Goal: Check status

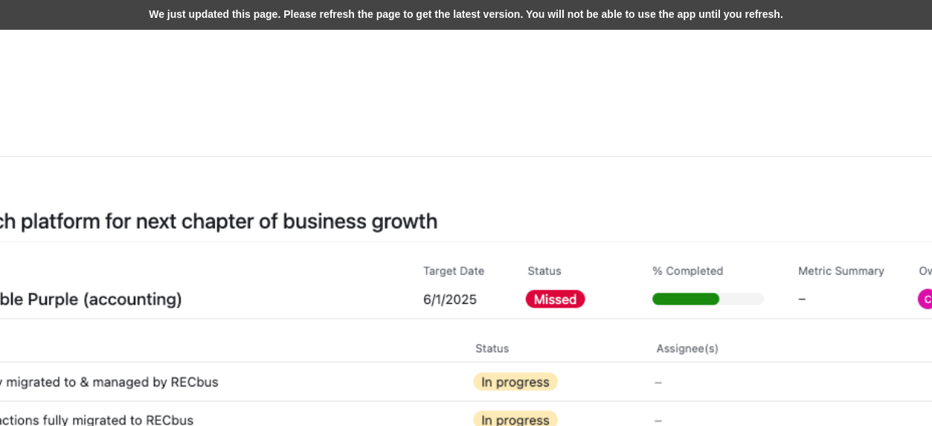
scroll to position [446, 893]
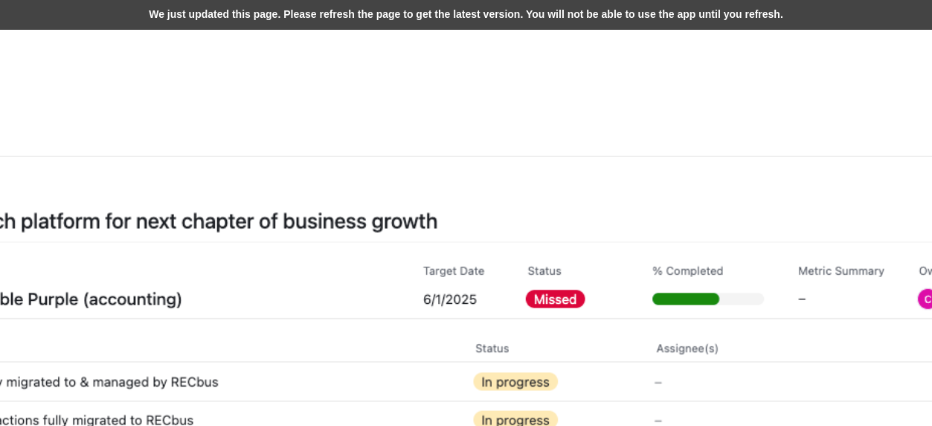
scroll to position [446, 893]
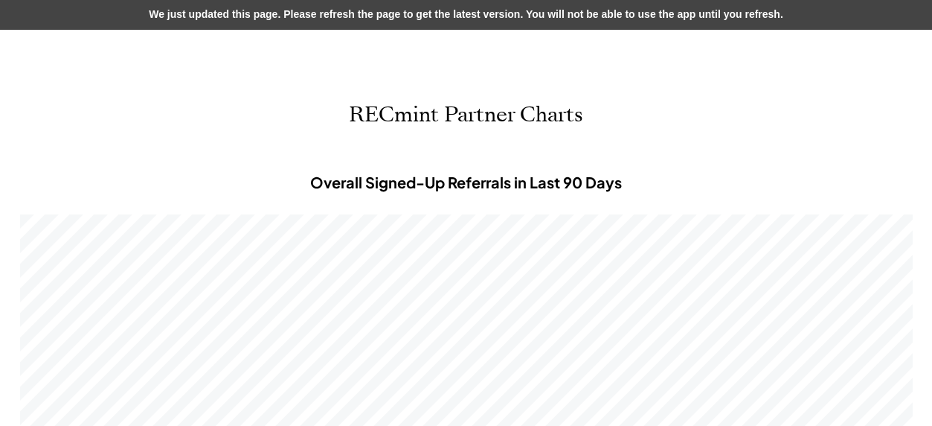
scroll to position [446, 893]
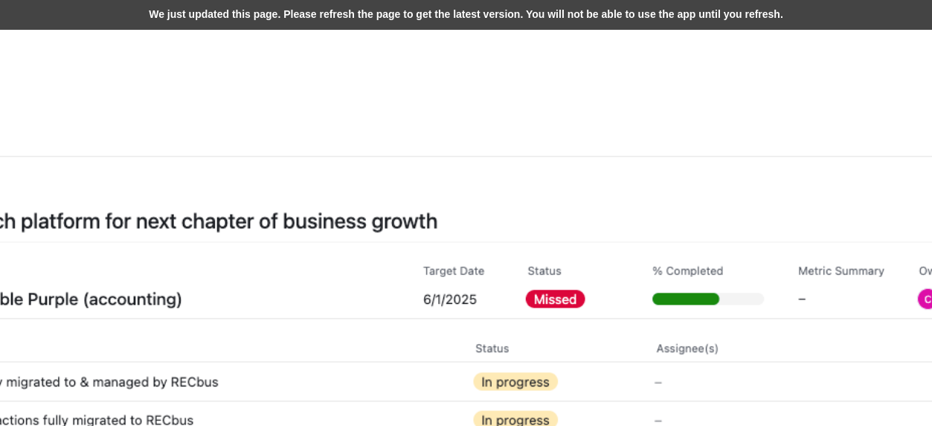
scroll to position [446, 893]
select select
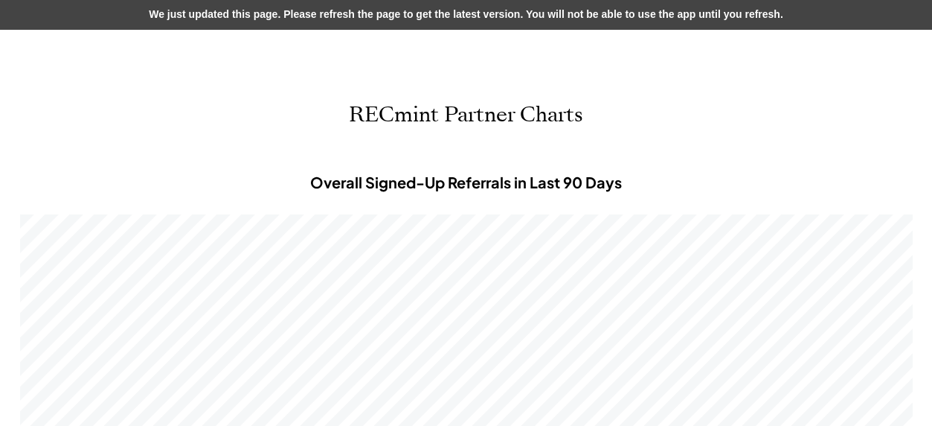
scroll to position [446, 893]
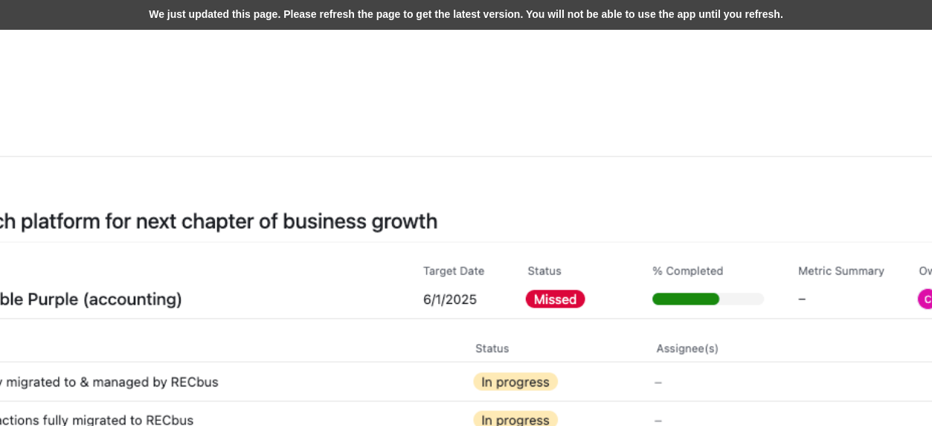
scroll to position [446, 893]
